Goal: Task Accomplishment & Management: Manage account settings

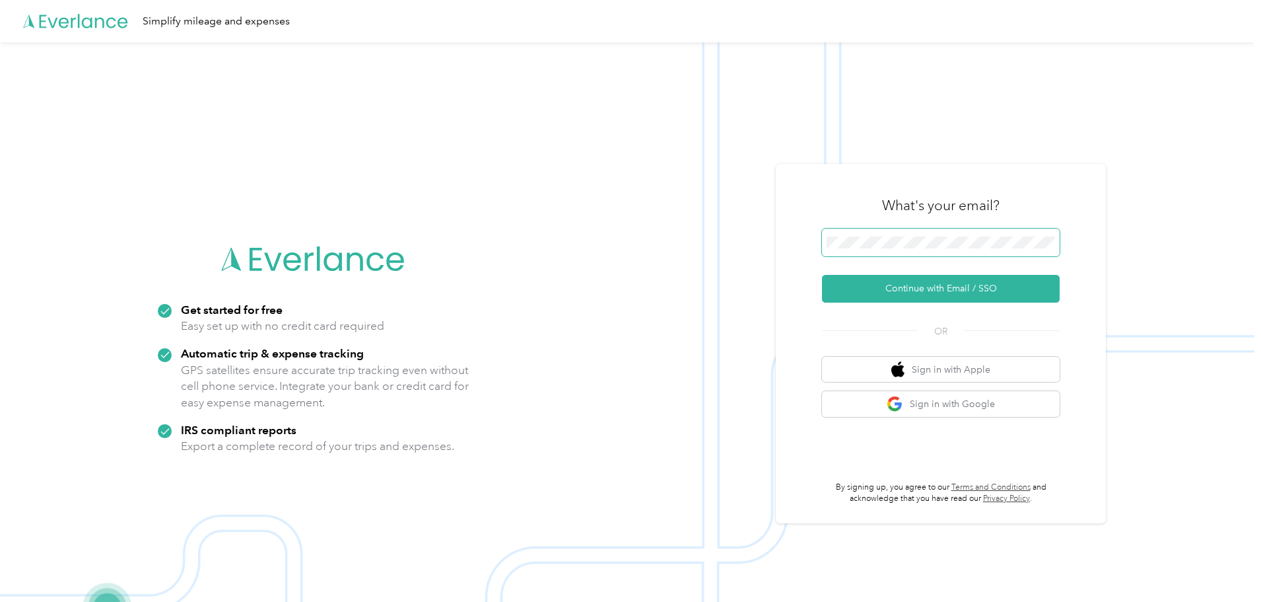
click at [928, 248] on span at bounding box center [941, 242] width 238 height 28
click at [912, 284] on button "Continue with Email / SSO" at bounding box center [941, 289] width 238 height 28
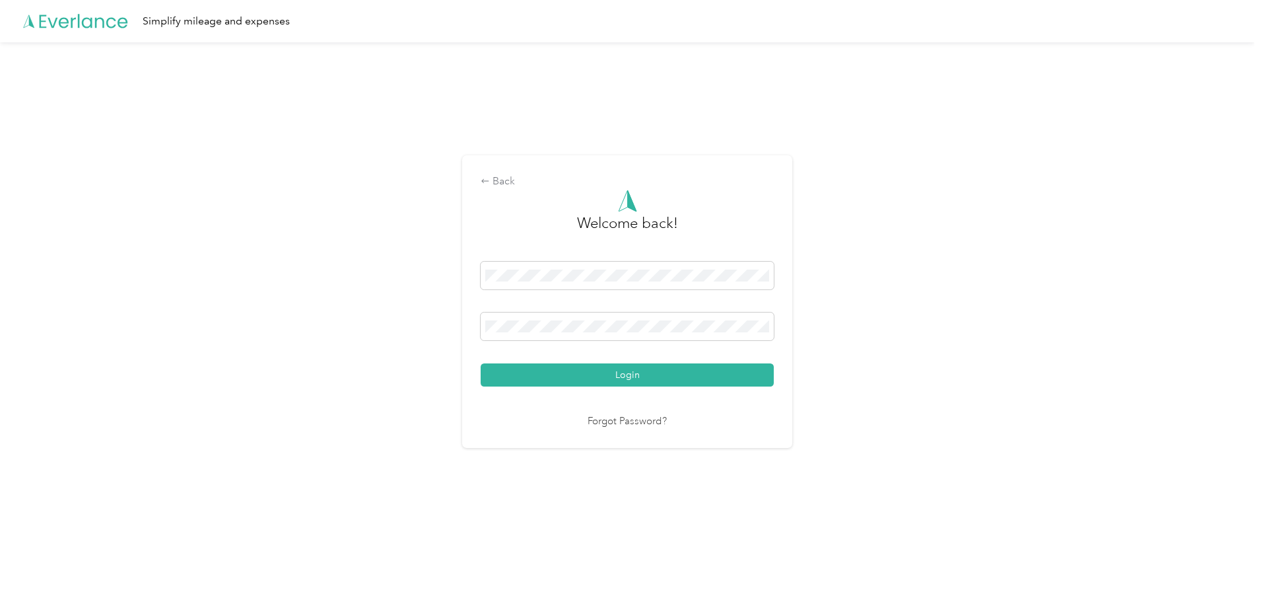
click at [481, 363] on button "Login" at bounding box center [627, 374] width 293 height 23
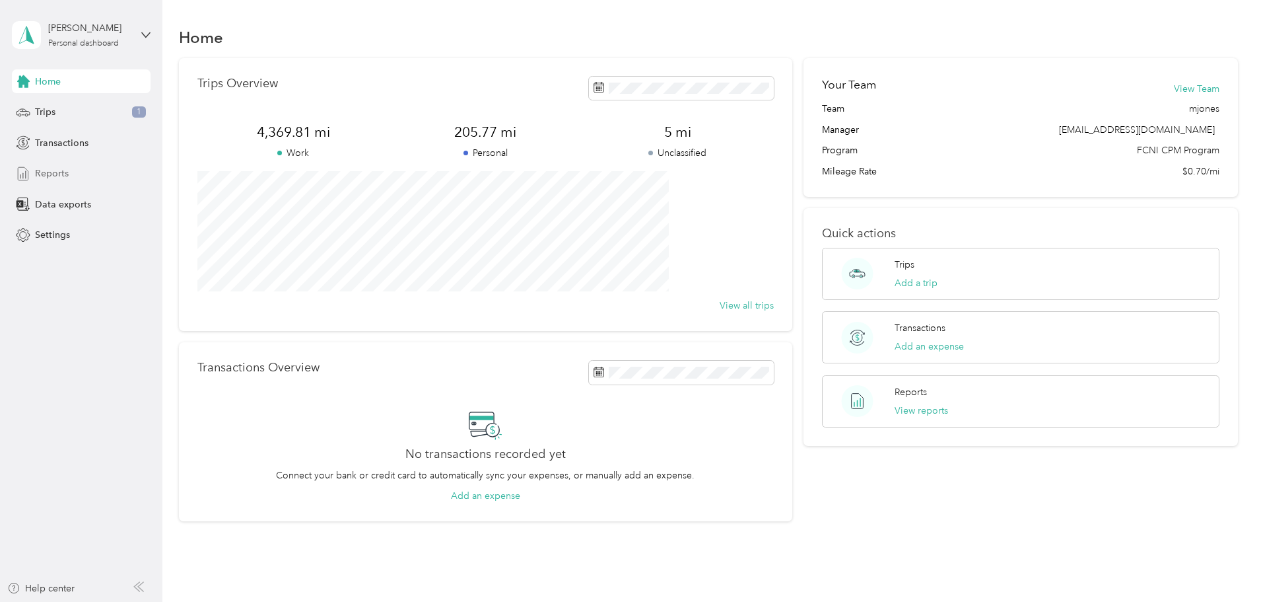
click at [53, 178] on span "Reports" at bounding box center [52, 173] width 34 height 14
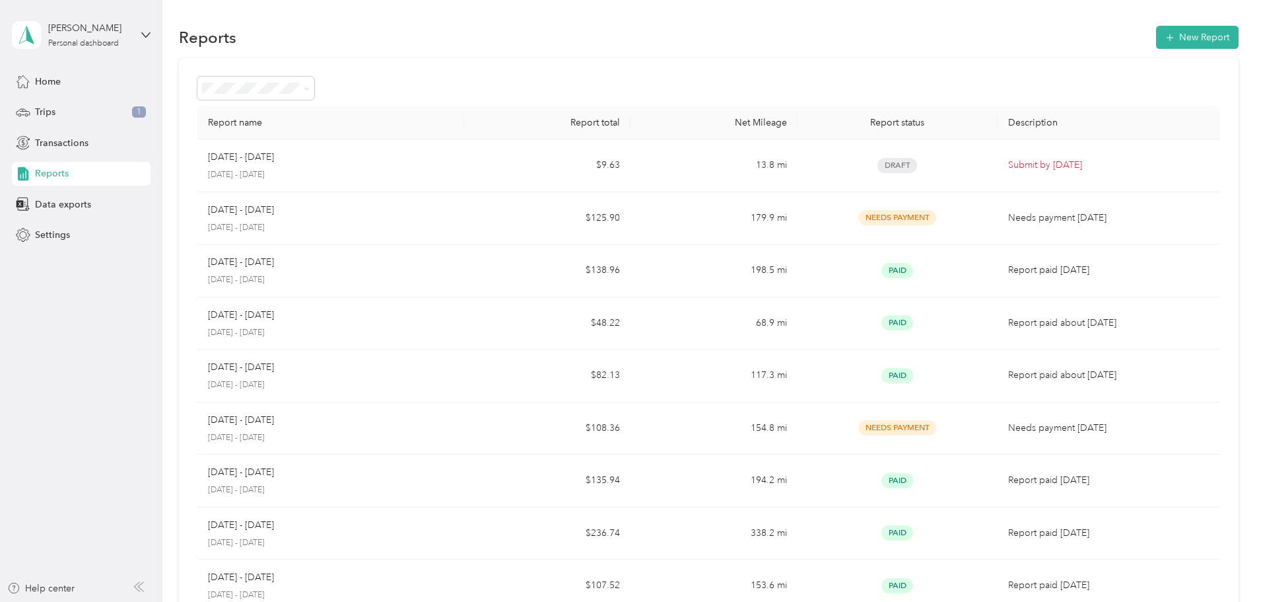
click at [66, 173] on span "Reports" at bounding box center [52, 173] width 34 height 14
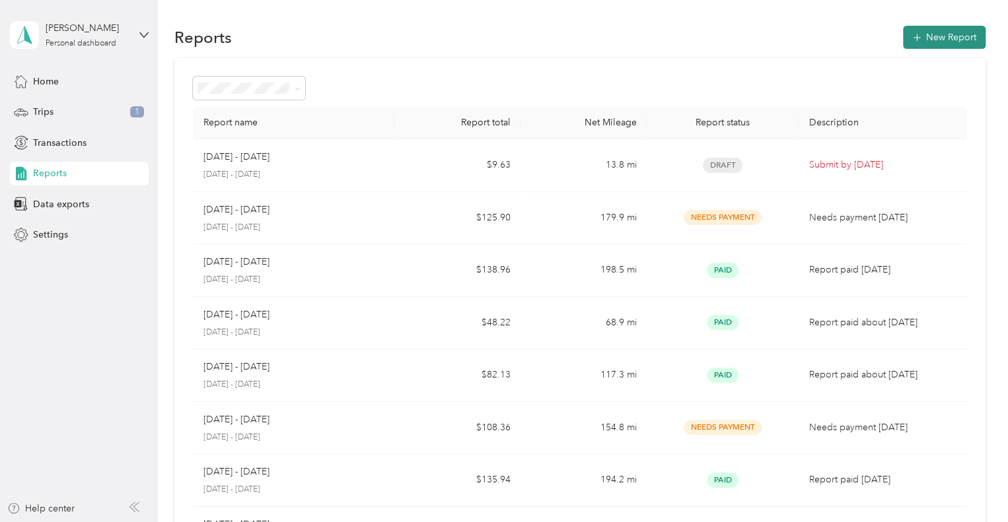
click at [937, 28] on button "New Report" at bounding box center [944, 37] width 83 height 23
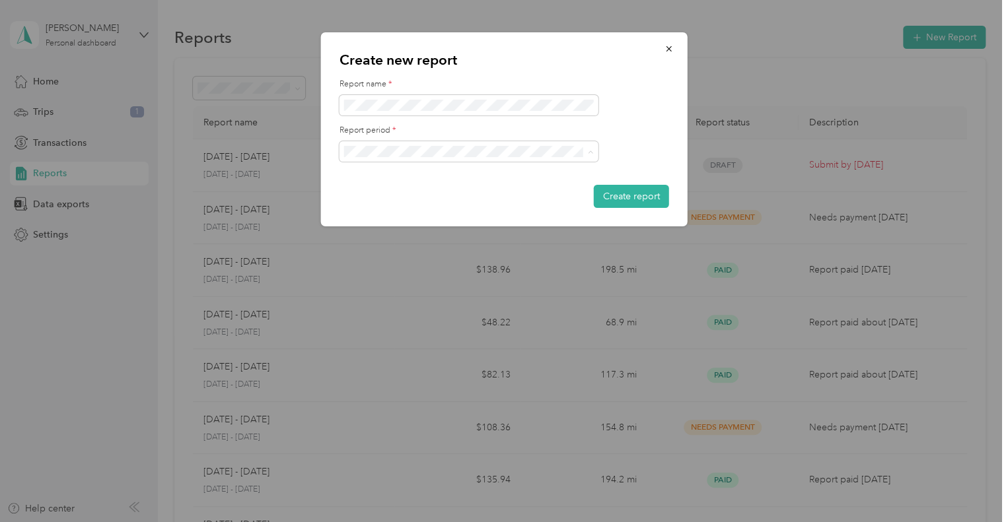
click at [424, 195] on div "[DATE] - [DATE]" at bounding box center [468, 198] width 240 height 14
click at [618, 196] on button "Create report" at bounding box center [631, 196] width 75 height 23
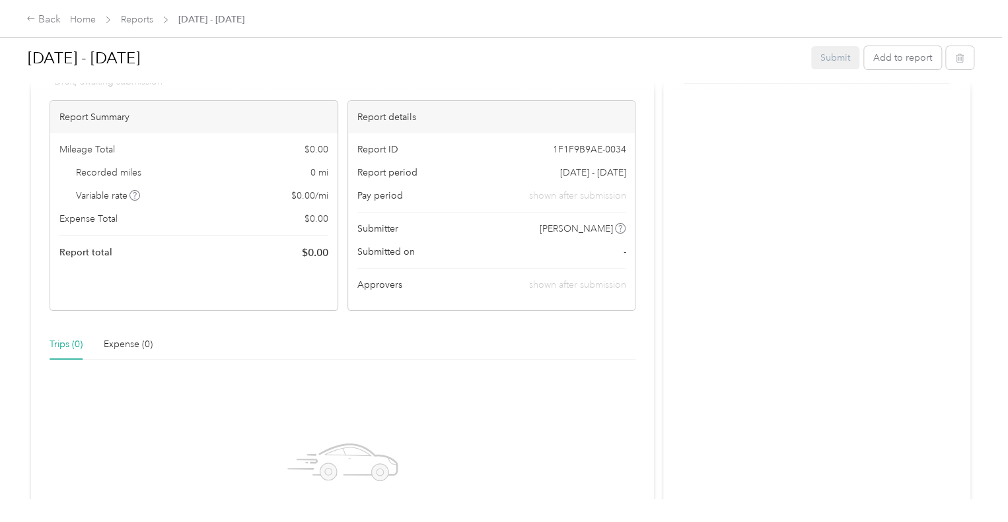
scroll to position [288, 0]
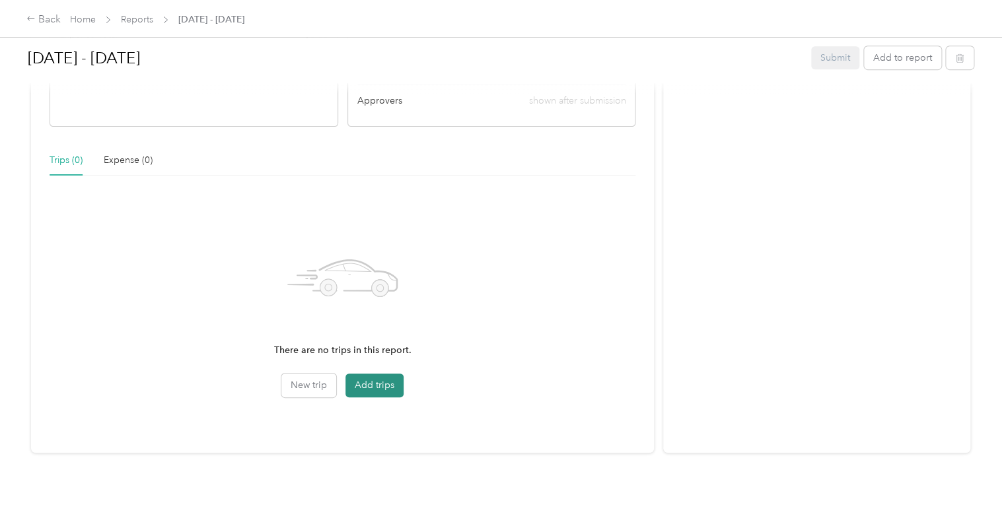
click at [371, 374] on button "Add trips" at bounding box center [374, 386] width 58 height 24
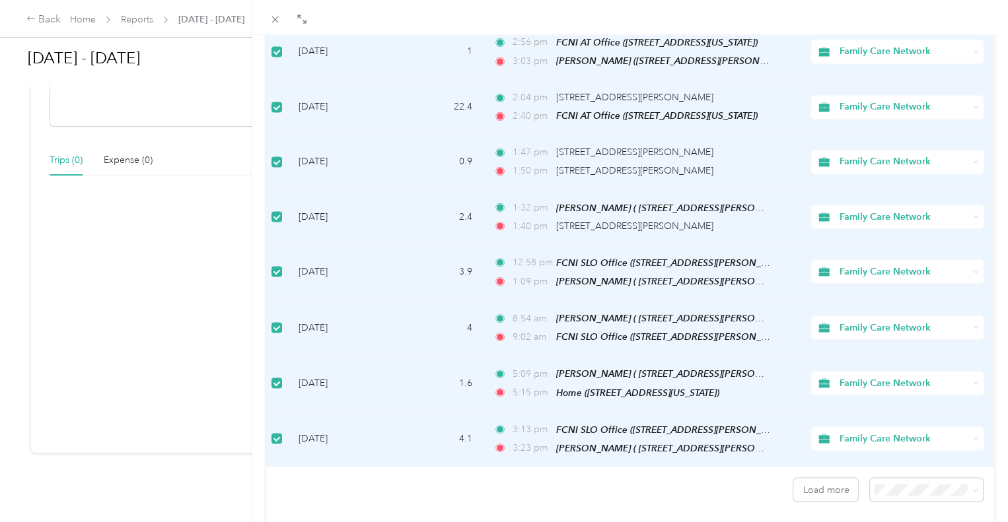
scroll to position [1120, 0]
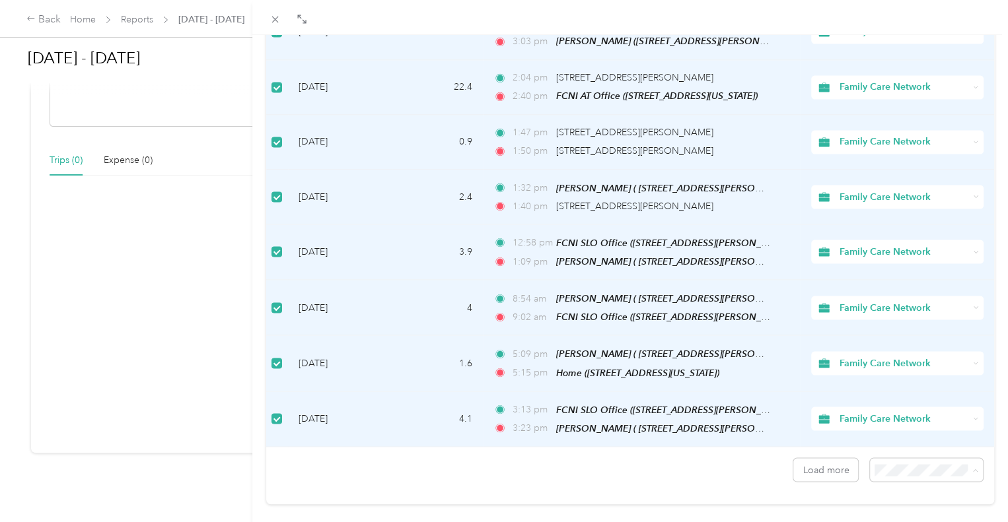
click at [892, 418] on span "100 per load" at bounding box center [895, 418] width 54 height 11
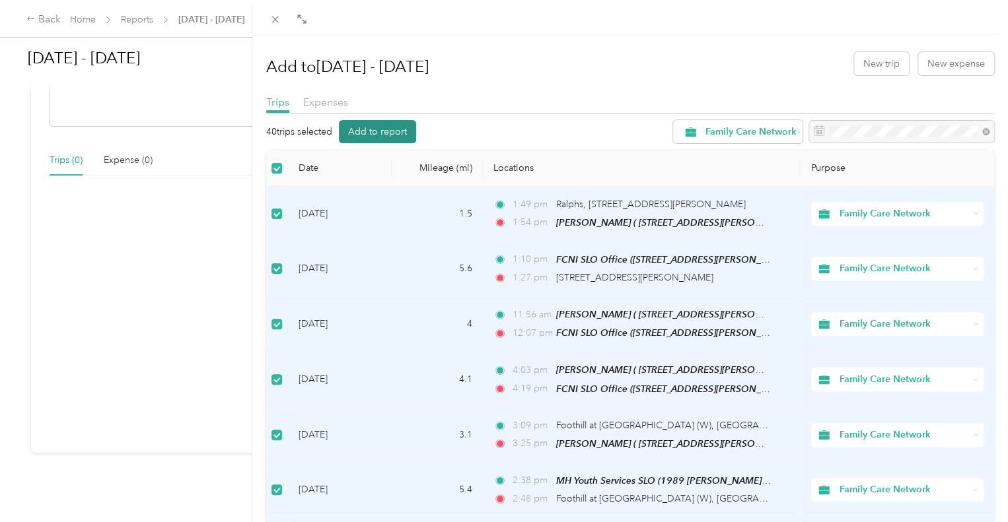
click at [380, 126] on button "Add to report" at bounding box center [377, 131] width 77 height 23
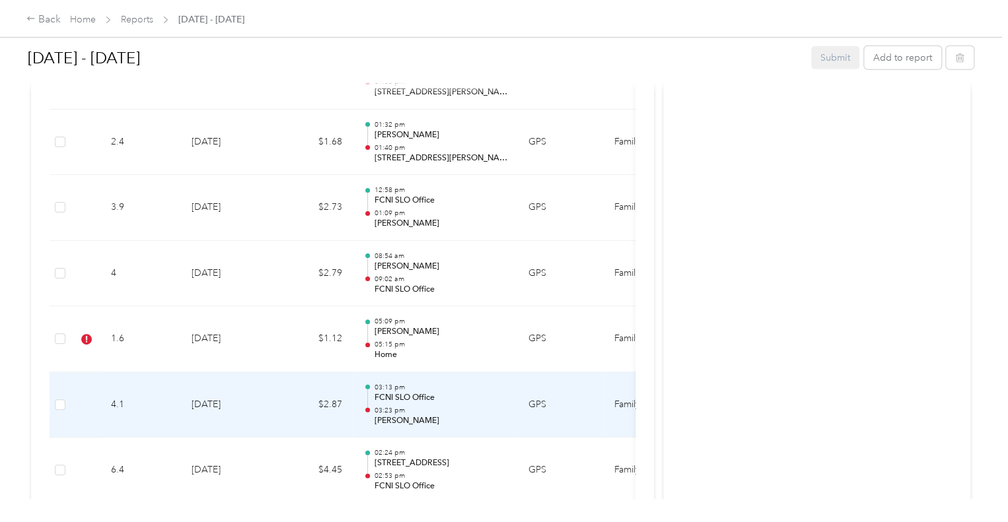
scroll to position [1740, 0]
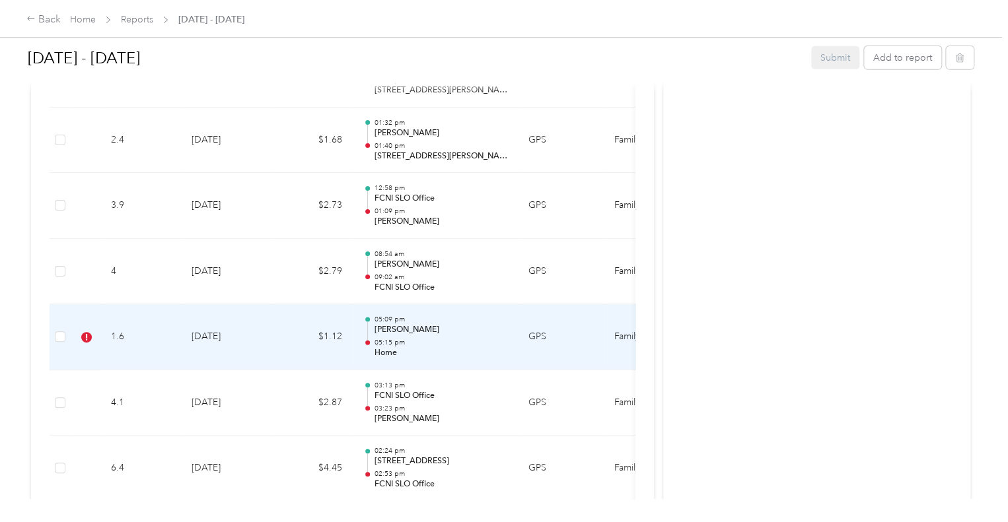
click at [155, 325] on td "1.6" at bounding box center [140, 337] width 81 height 66
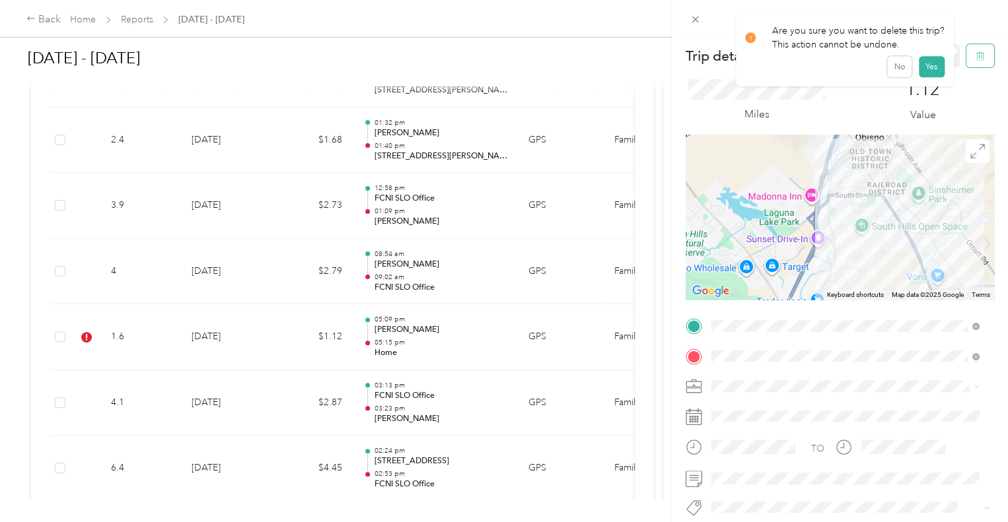
click at [975, 60] on button "button" at bounding box center [980, 55] width 28 height 23
click at [930, 73] on button "Yes" at bounding box center [931, 71] width 26 height 21
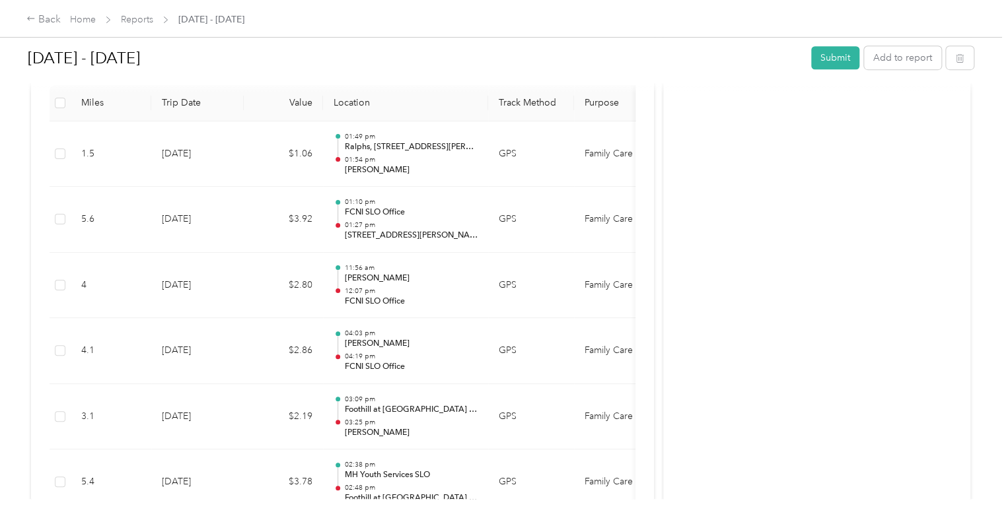
scroll to position [0, 0]
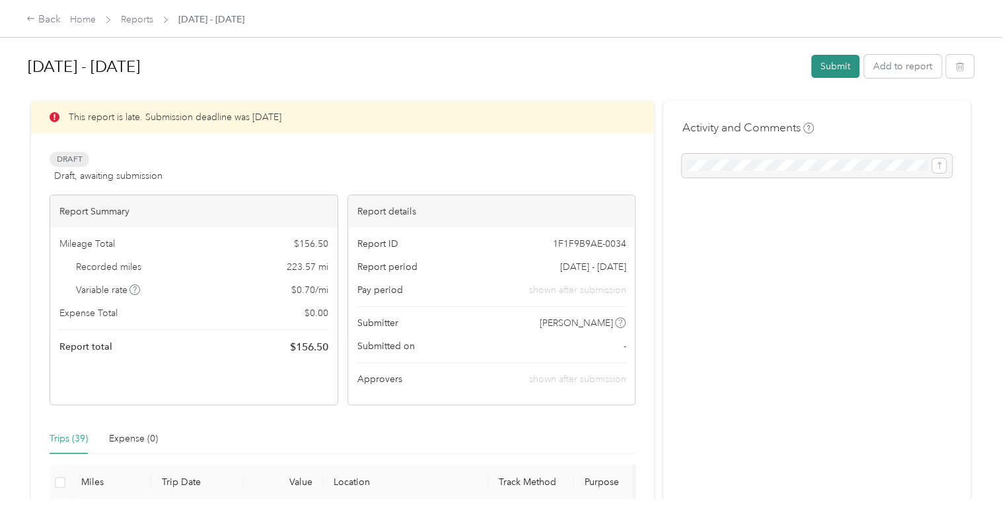
click at [844, 66] on button "Submit" at bounding box center [835, 66] width 48 height 23
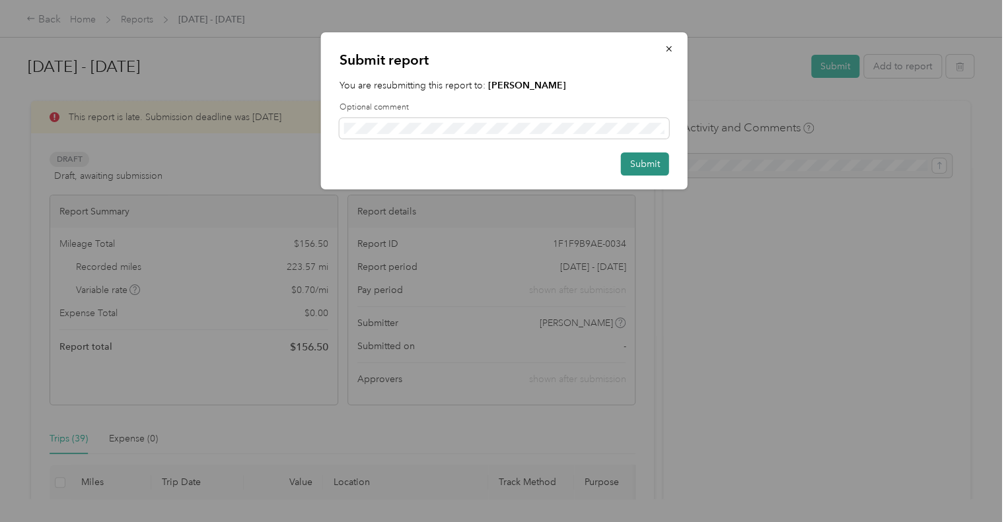
click at [629, 160] on button "Submit" at bounding box center [645, 164] width 48 height 23
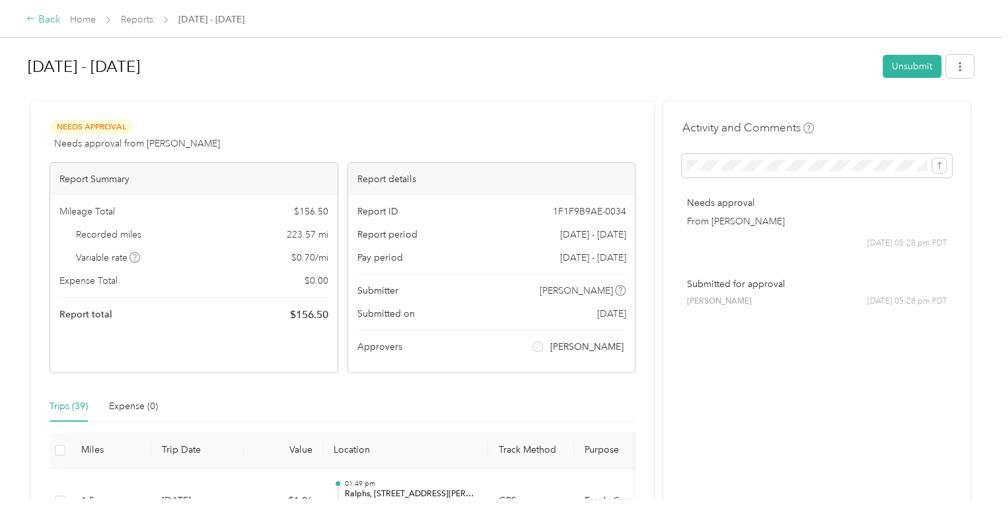
click at [35, 15] on icon at bounding box center [30, 18] width 9 height 9
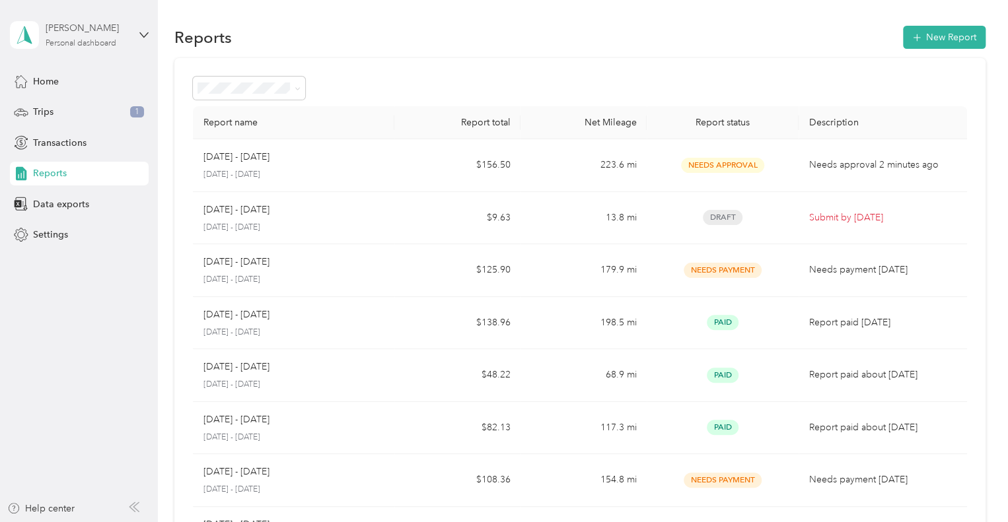
click at [75, 28] on div "[PERSON_NAME]" at bounding box center [87, 28] width 83 height 14
click at [71, 105] on div "Log out" at bounding box center [149, 107] width 260 height 23
